Goal: Task Accomplishment & Management: Manage account settings

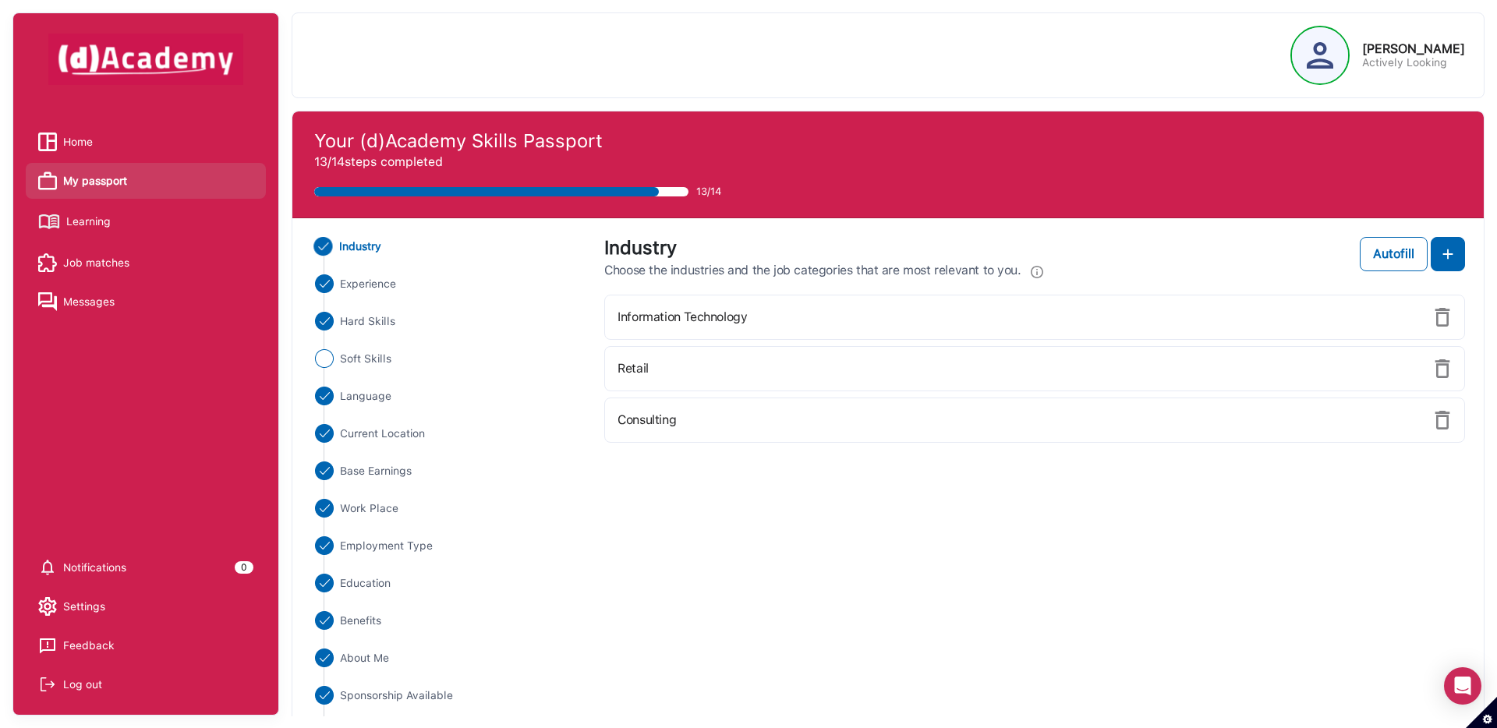
click at [1348, 69] on div at bounding box center [1320, 55] width 56 height 56
click at [73, 604] on span "Settings" at bounding box center [84, 606] width 42 height 23
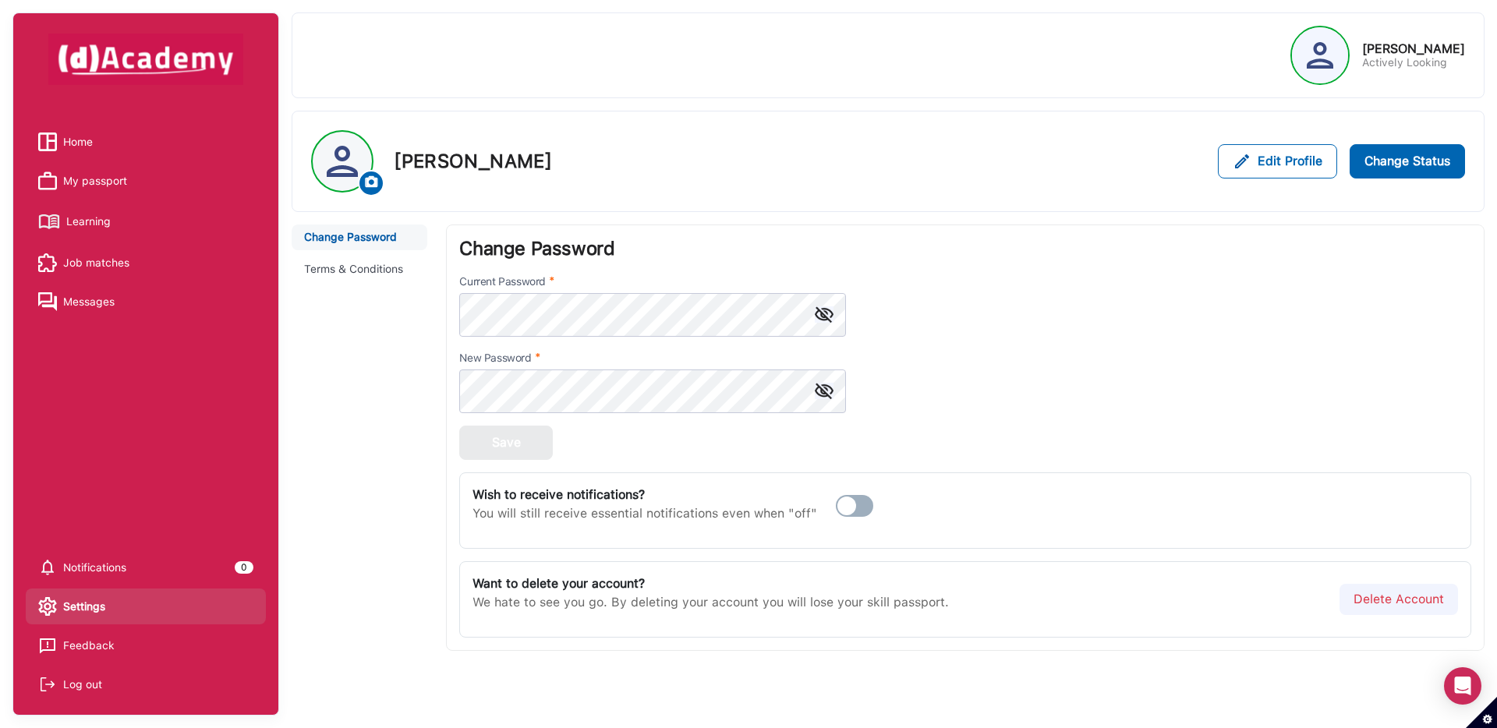
click at [347, 153] on img at bounding box center [342, 161] width 59 height 31
click at [344, 167] on img at bounding box center [342, 161] width 59 height 31
click at [1262, 168] on div "Edit Profile" at bounding box center [1290, 161] width 65 height 19
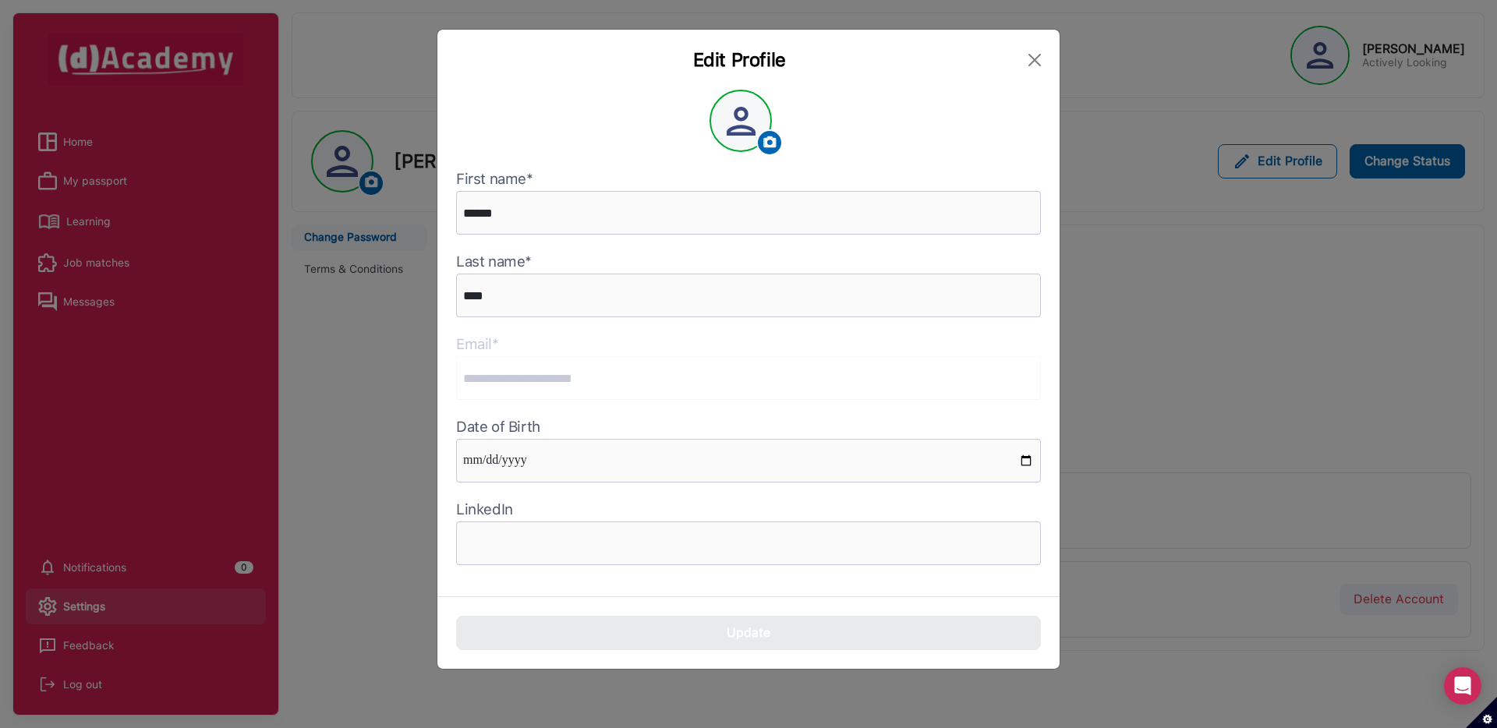
click at [771, 146] on img at bounding box center [770, 142] width 16 height 16
click at [1037, 58] on button "Close" at bounding box center [1035, 60] width 25 height 25
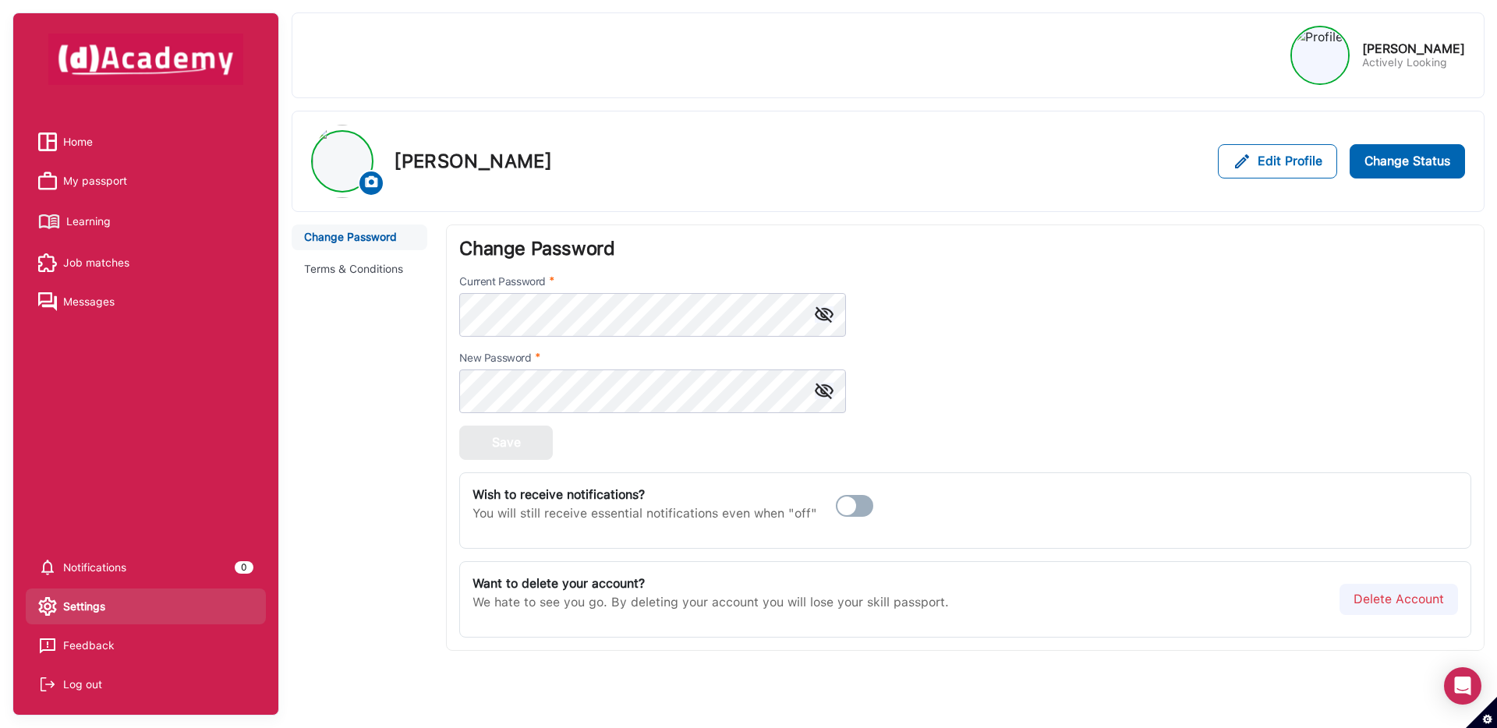
click at [81, 136] on span "Home" at bounding box center [78, 141] width 30 height 23
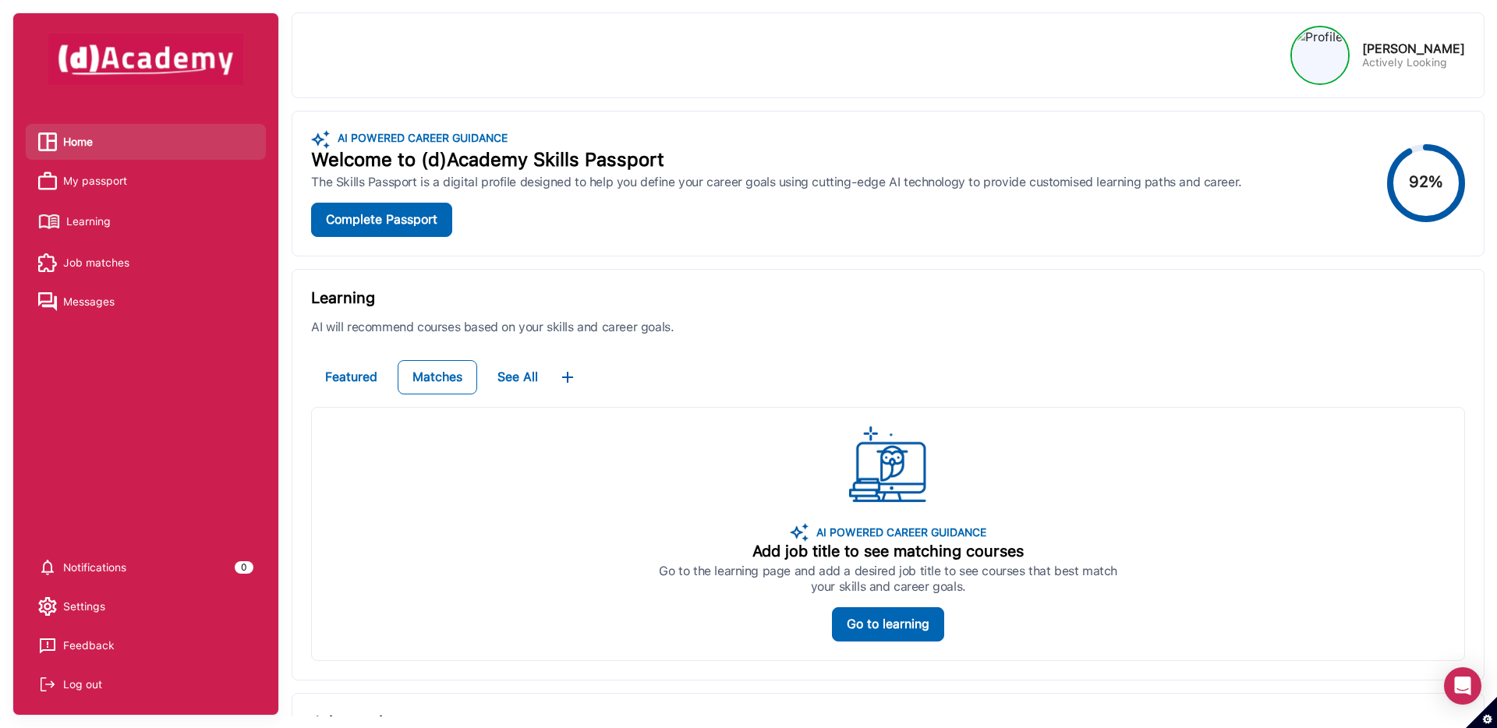
click at [73, 681] on div "Log out" at bounding box center [82, 684] width 39 height 23
